Goal: Task Accomplishment & Management: Manage account settings

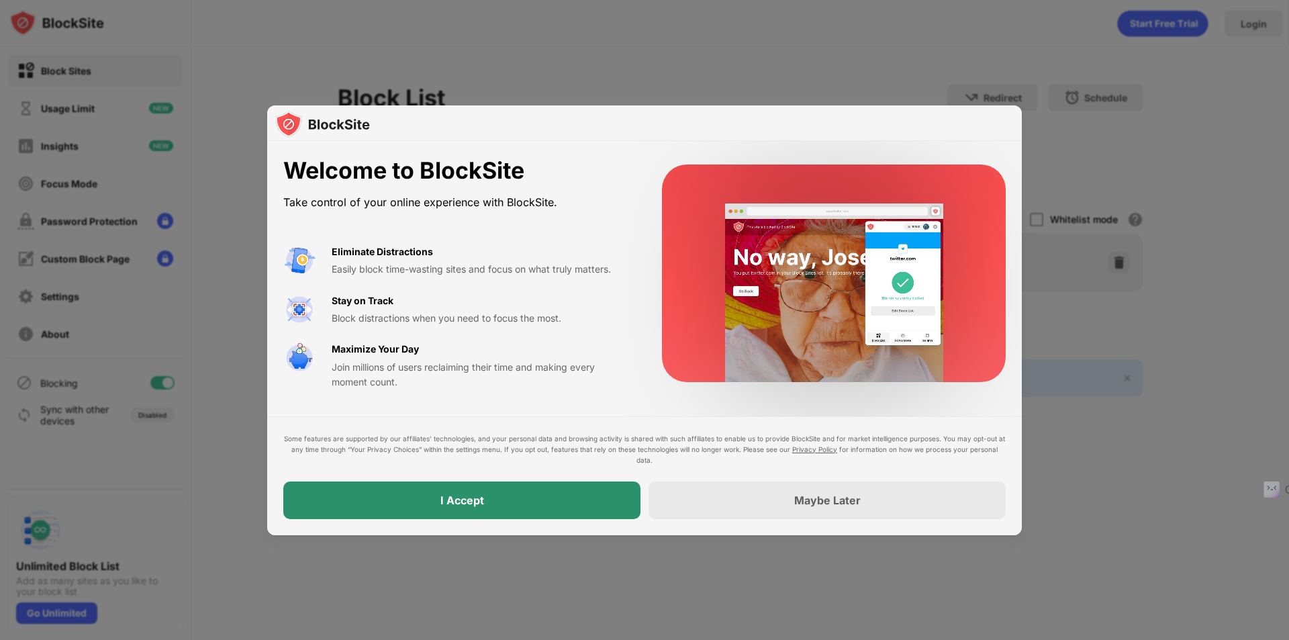
click at [501, 503] on div "I Accept" at bounding box center [461, 500] width 357 height 38
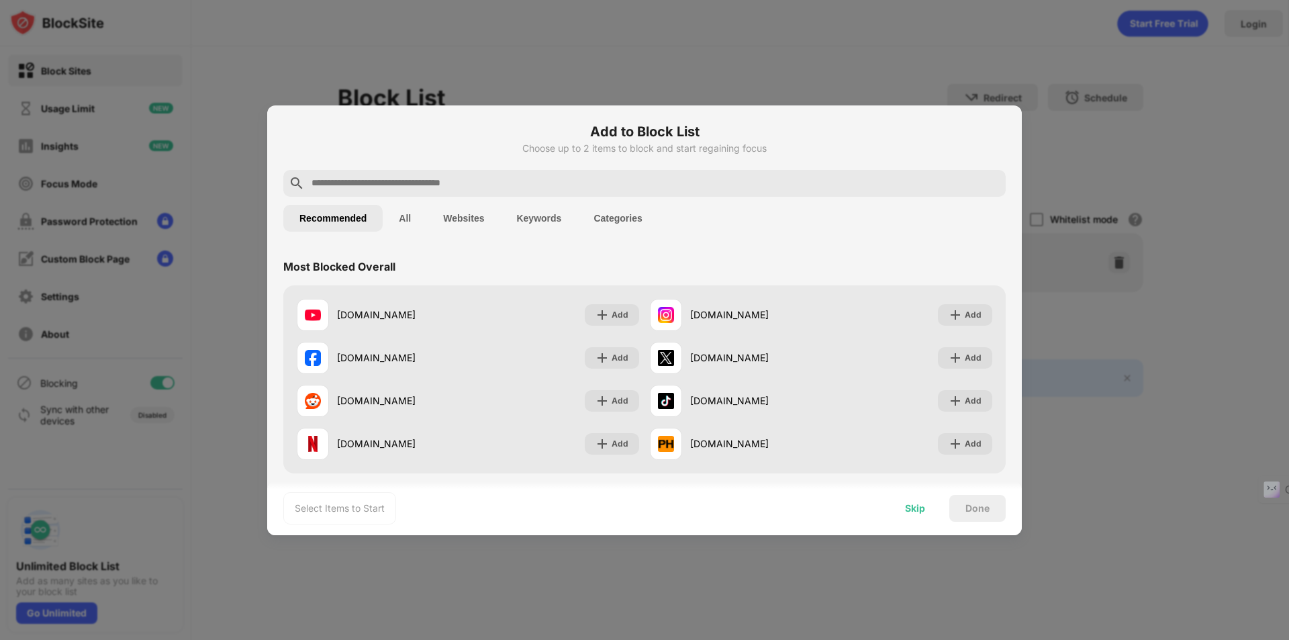
click at [923, 513] on div "Skip" at bounding box center [915, 508] width 20 height 11
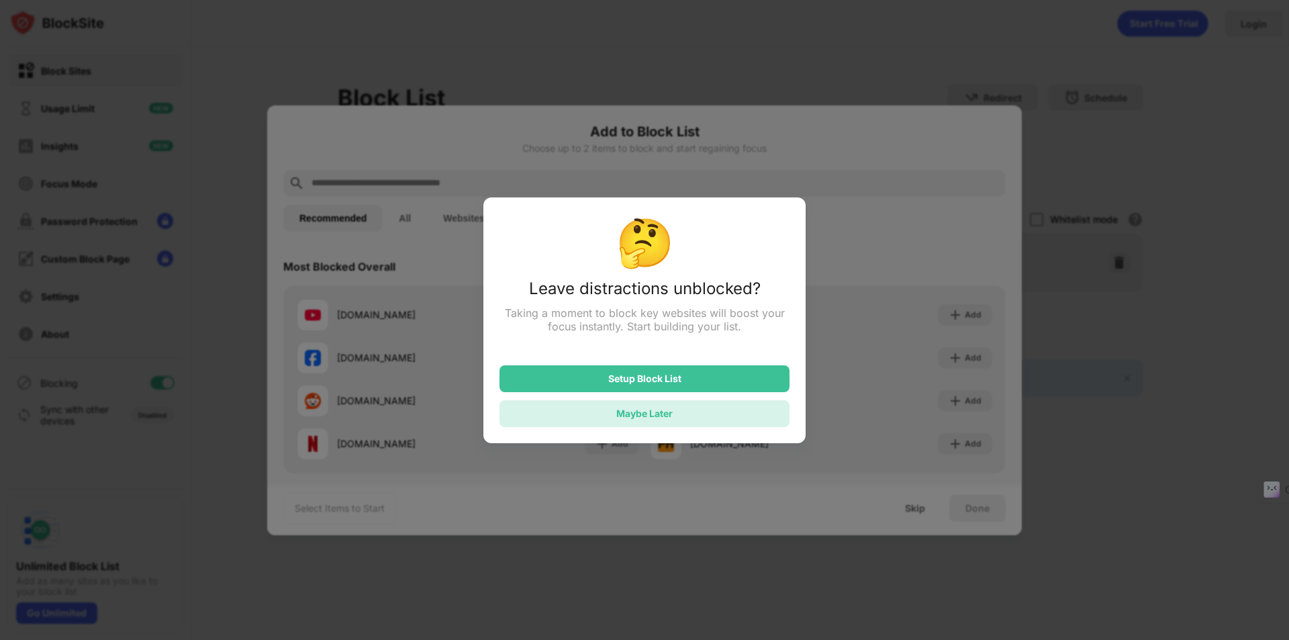
click at [667, 419] on div "Maybe Later" at bounding box center [644, 412] width 56 height 11
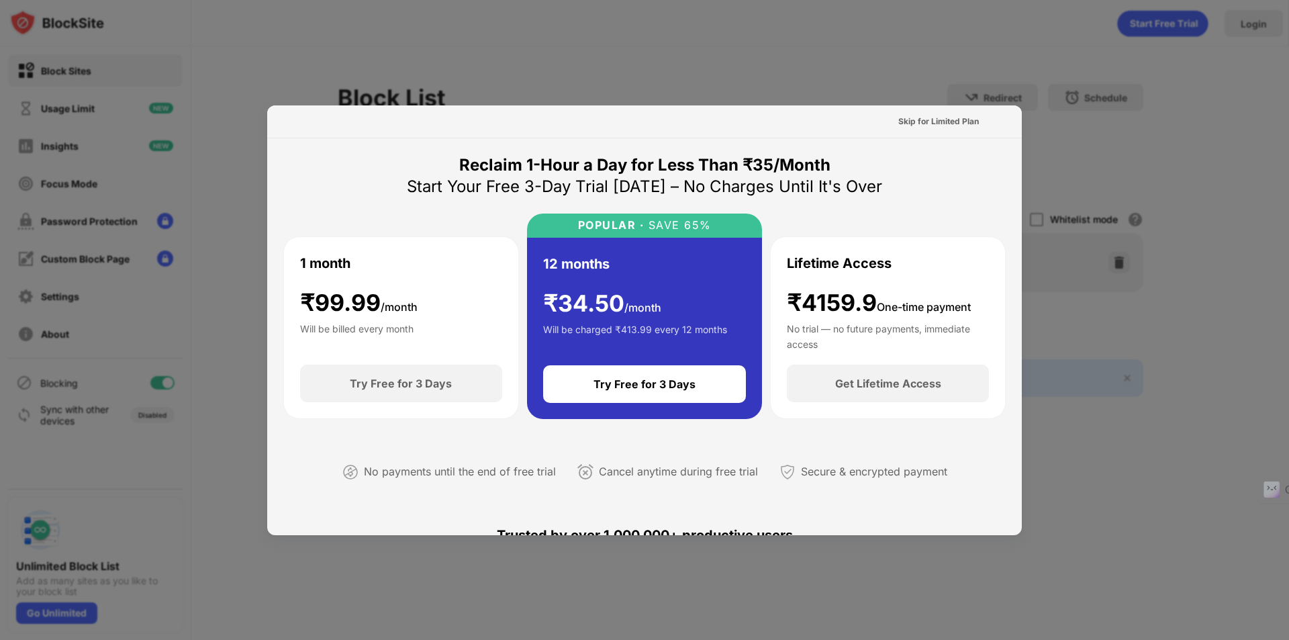
click at [775, 75] on div at bounding box center [644, 320] width 1289 height 640
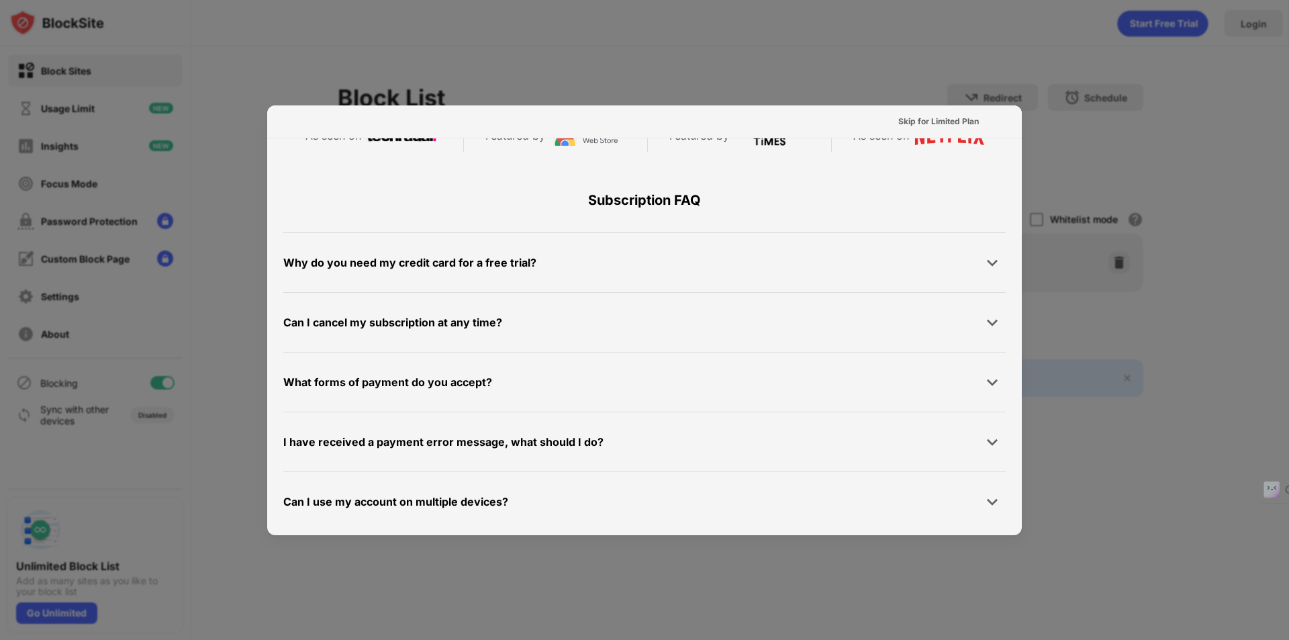
scroll to position [654, 0]
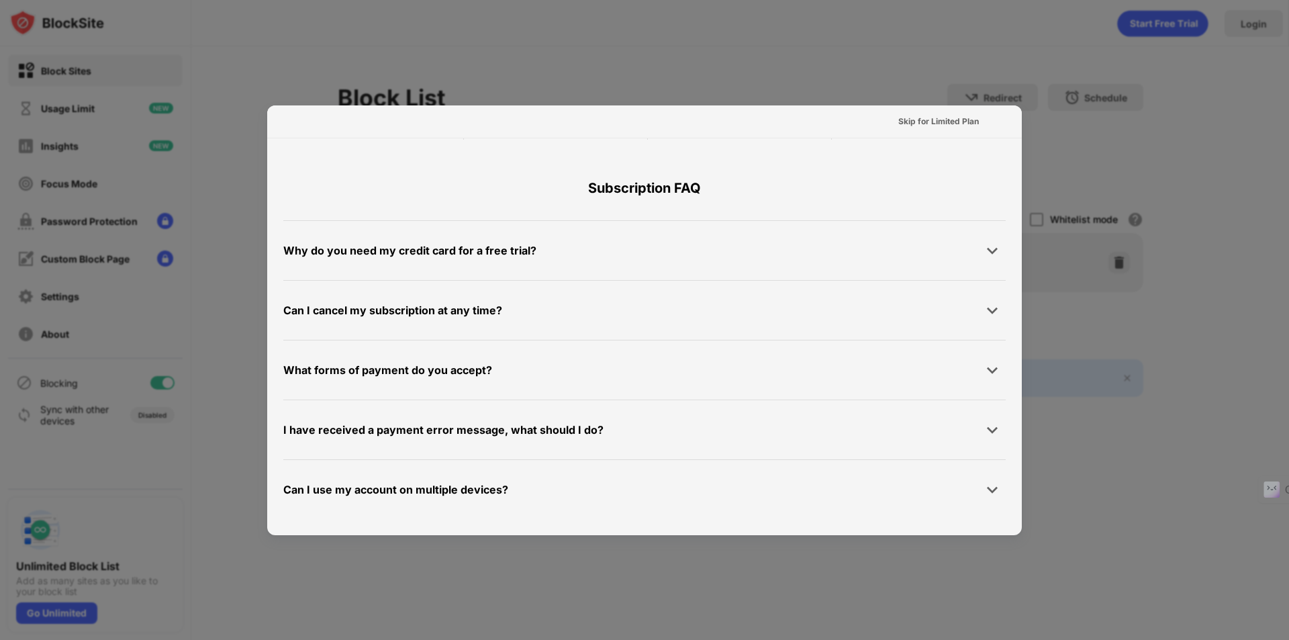
click at [824, 590] on div at bounding box center [644, 320] width 1289 height 640
click at [732, 73] on div at bounding box center [644, 320] width 1289 height 640
click at [1019, 58] on div at bounding box center [644, 320] width 1289 height 640
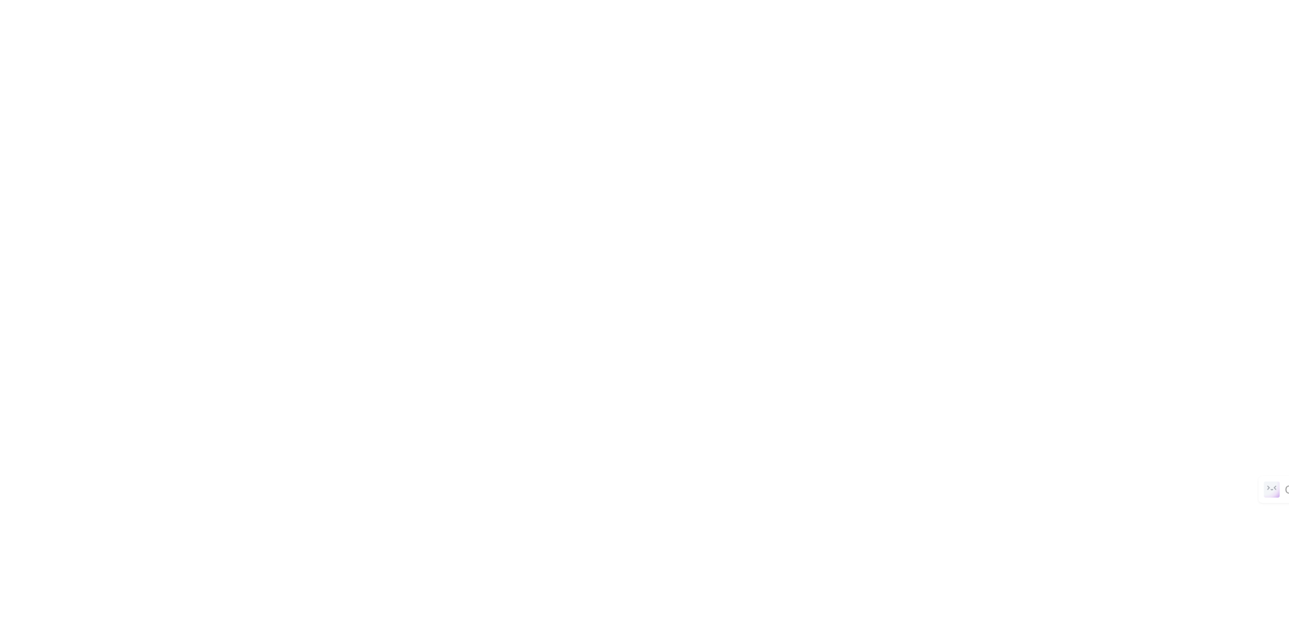
click at [656, 0] on html at bounding box center [644, 0] width 1289 height 0
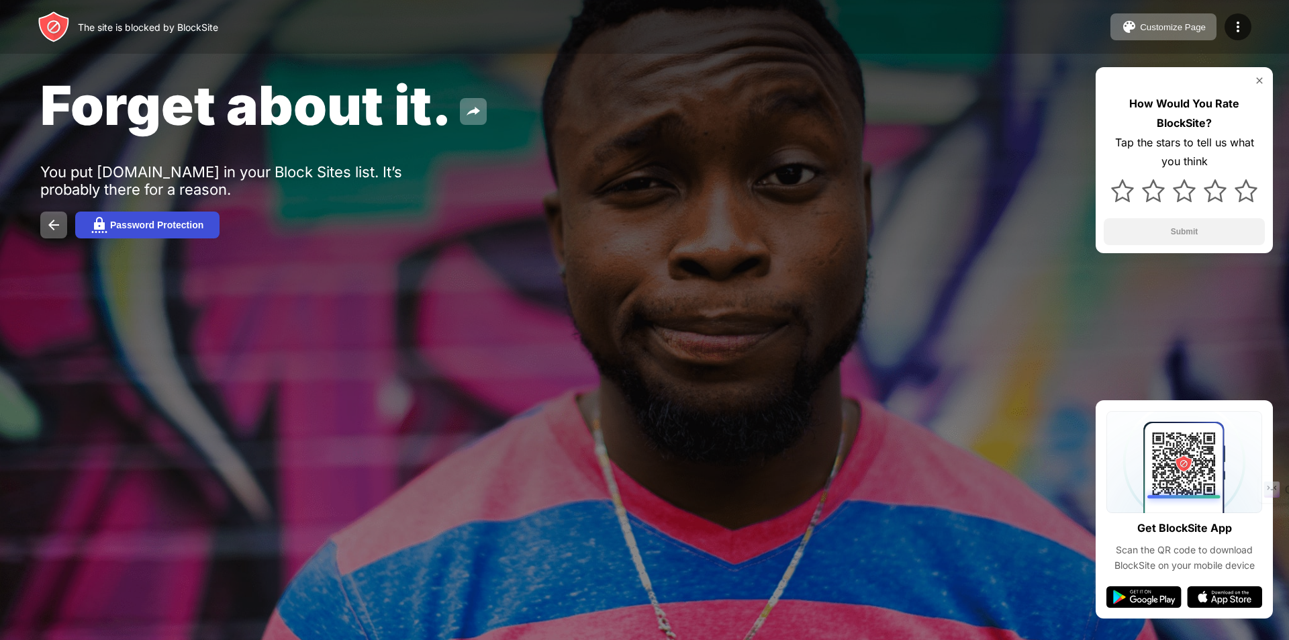
click at [181, 231] on button "Password Protection" at bounding box center [147, 224] width 144 height 27
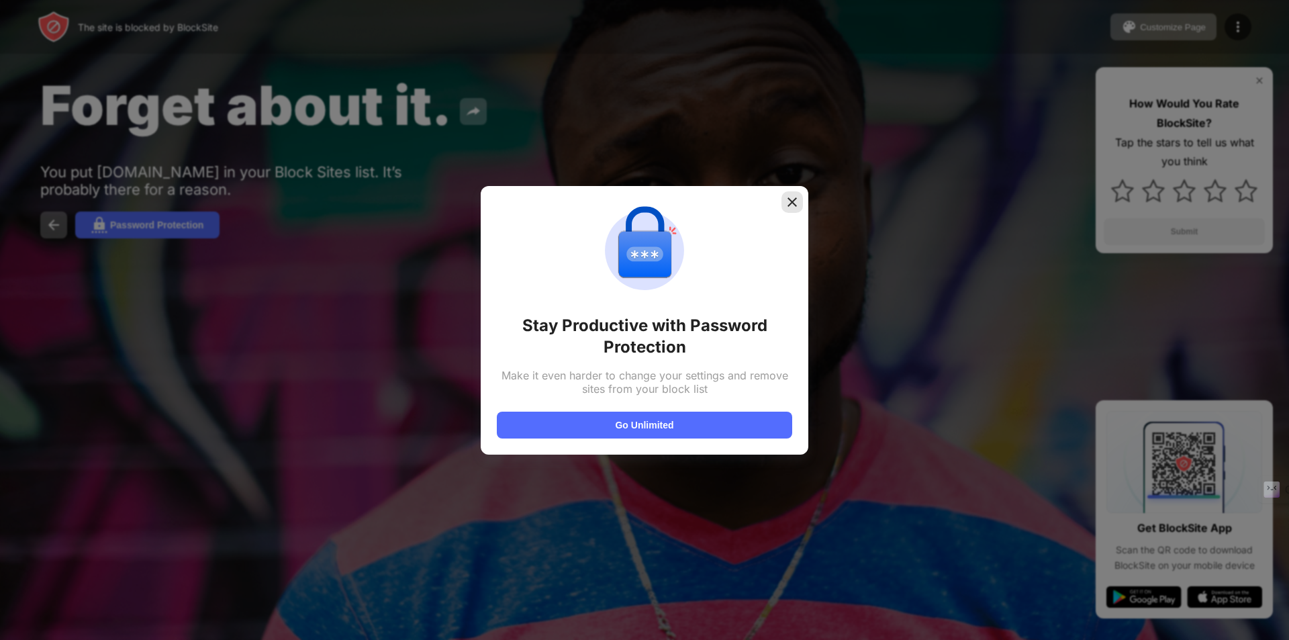
click at [793, 200] on img at bounding box center [791, 201] width 13 height 13
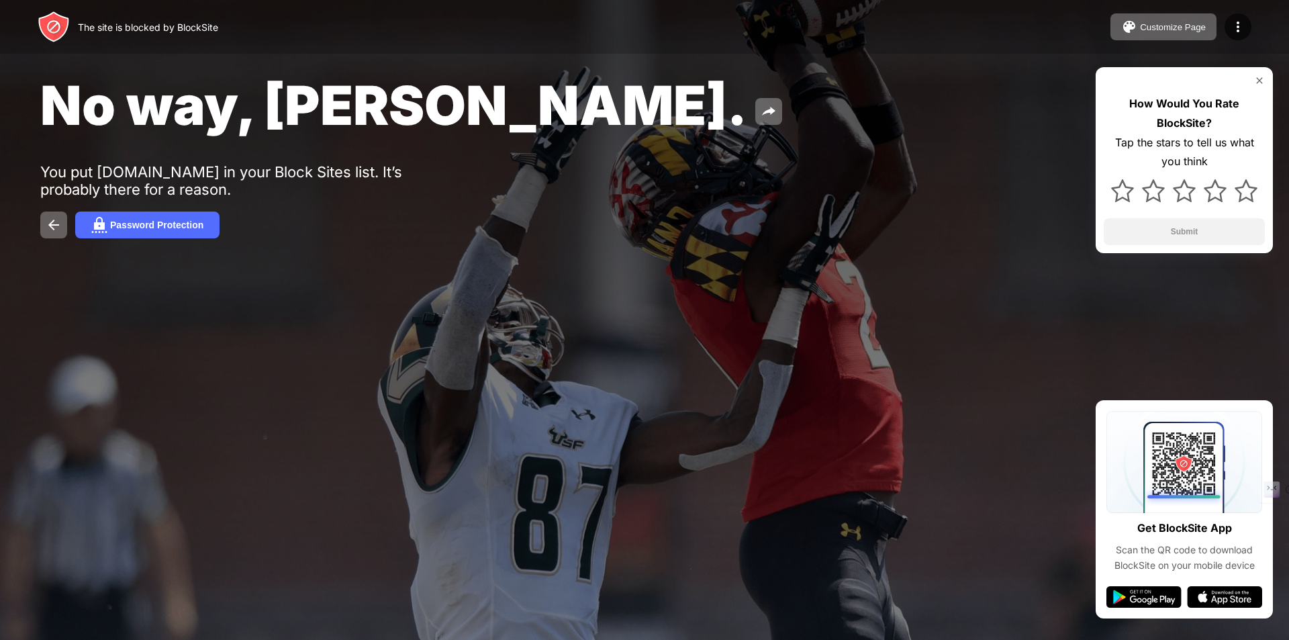
click at [300, 317] on div at bounding box center [644, 320] width 1289 height 640
click at [268, 306] on div "No way, Jose. You put roblox.com in your Block Sites list. It’s probably there …" at bounding box center [644, 155] width 1289 height 311
click at [351, 260] on div "No way, Jose. You put roblox.com in your Block Sites list. It’s probably there …" at bounding box center [644, 155] width 1289 height 311
click at [535, 206] on div "No way, Jose. You put roblox.com in your Block Sites list. It’s probably there …" at bounding box center [644, 155] width 1289 height 311
